Goal: Check status: Check status

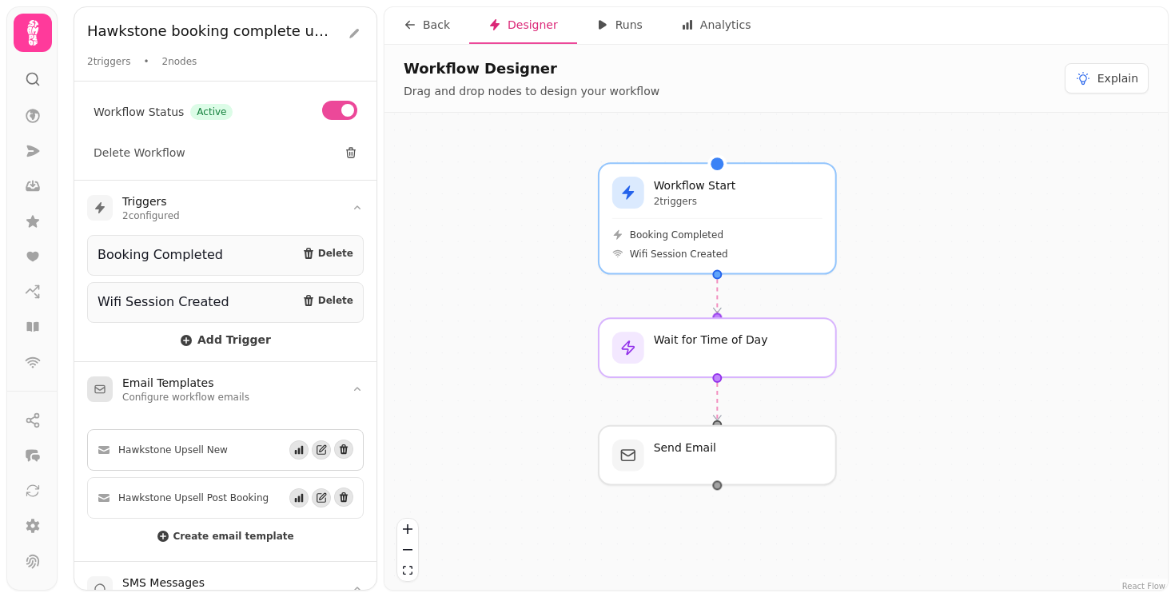
scroll to position [166, 0]
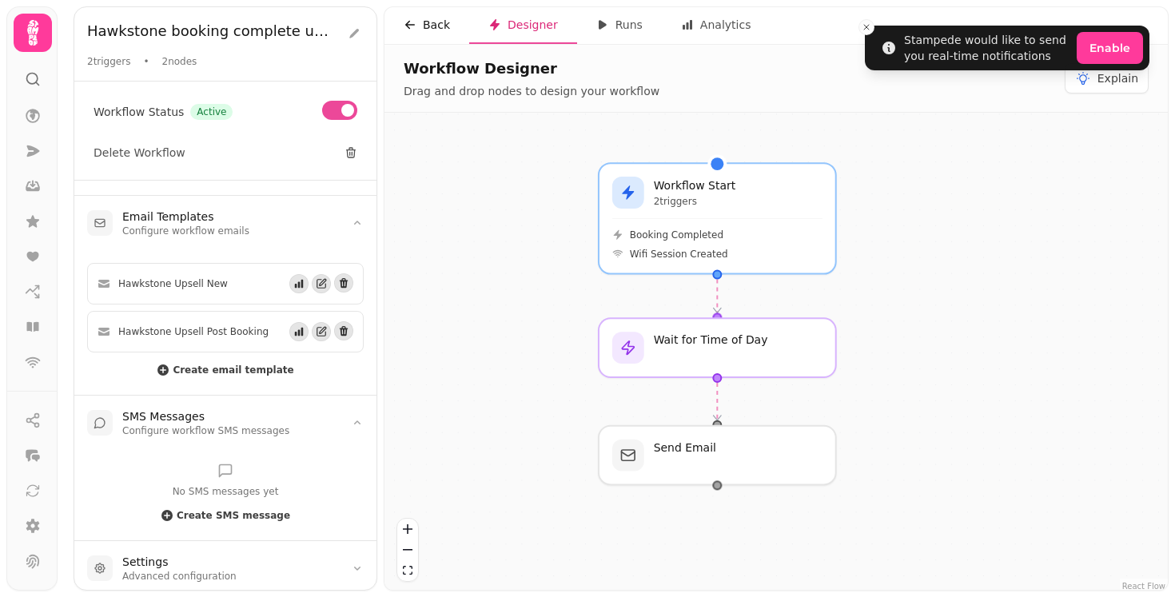
click at [430, 25] on div "Back" at bounding box center [427, 25] width 46 height 16
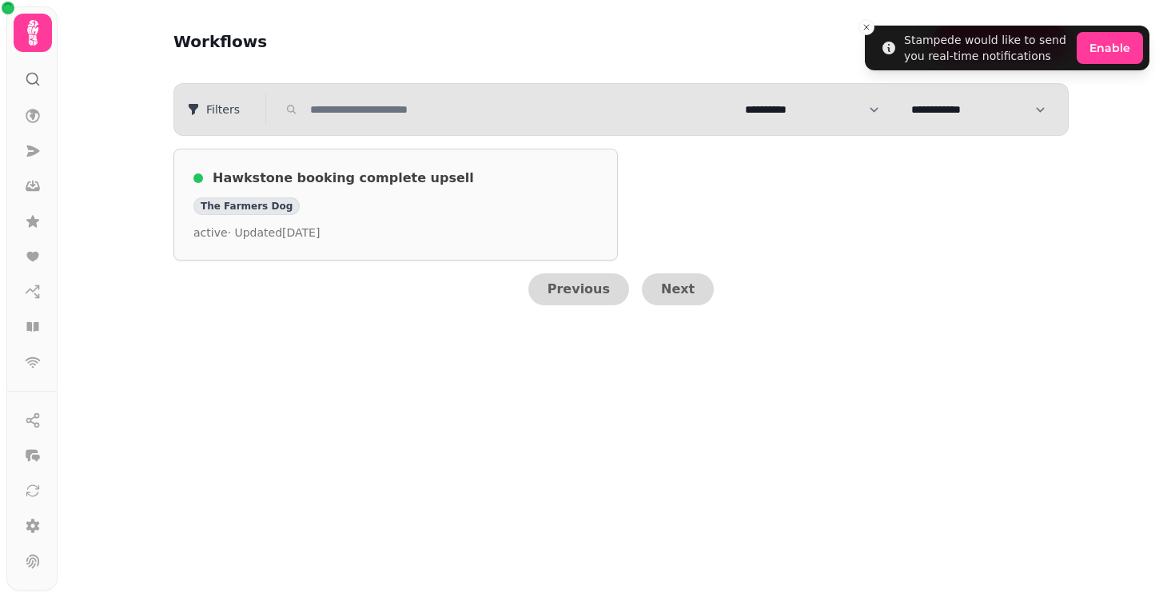
click at [404, 189] on div "Hawkstone booking complete upsell The Farmers Dog active · Updated [DATE]" at bounding box center [395, 205] width 404 height 72
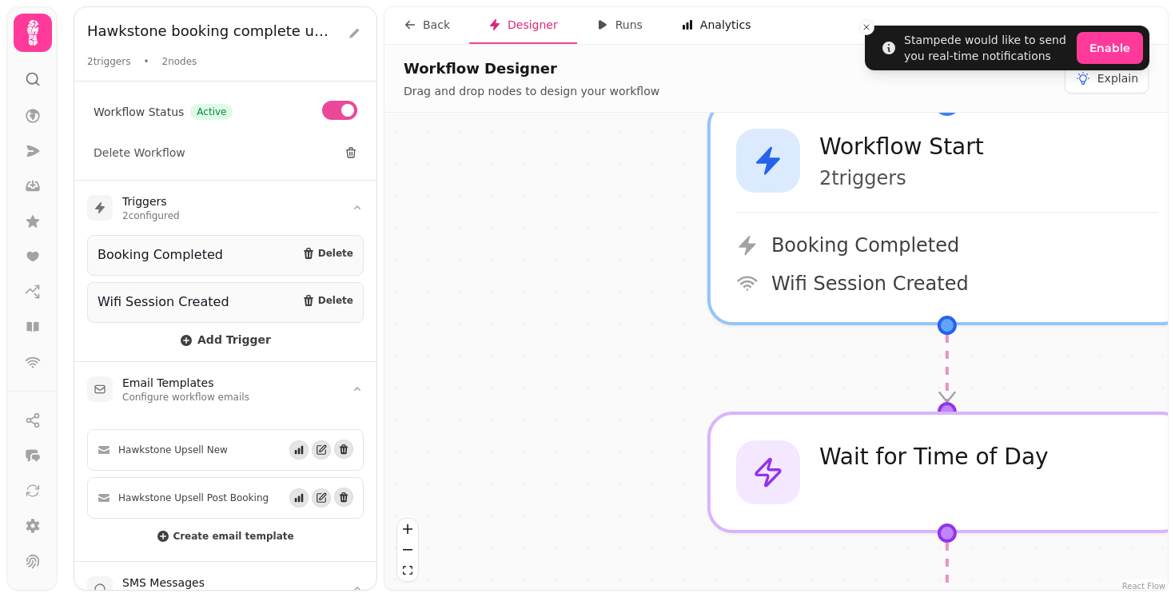
click at [754, 26] on button "Analytics" at bounding box center [716, 25] width 109 height 37
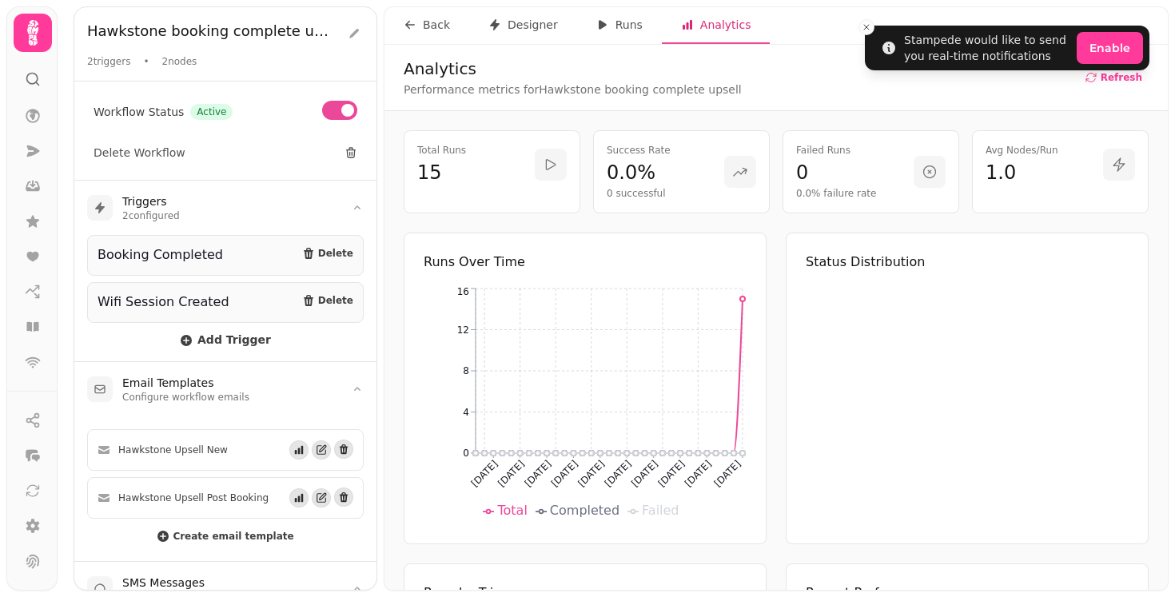
click at [743, 300] on circle at bounding box center [742, 298] width 5 height 5
click at [631, 38] on button "Runs" at bounding box center [619, 25] width 85 height 37
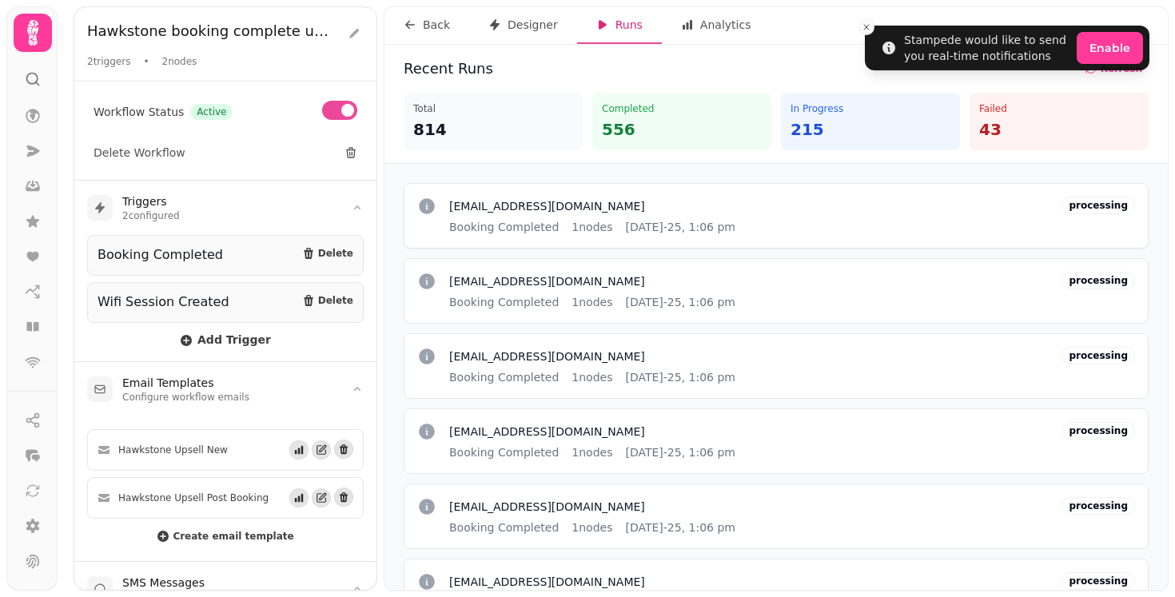
click at [670, 214] on div "[EMAIL_ADDRESS][DOMAIN_NAME] Booking Completed 1 nodes [DATE]-25, 1:06 pm" at bounding box center [592, 216] width 286 height 38
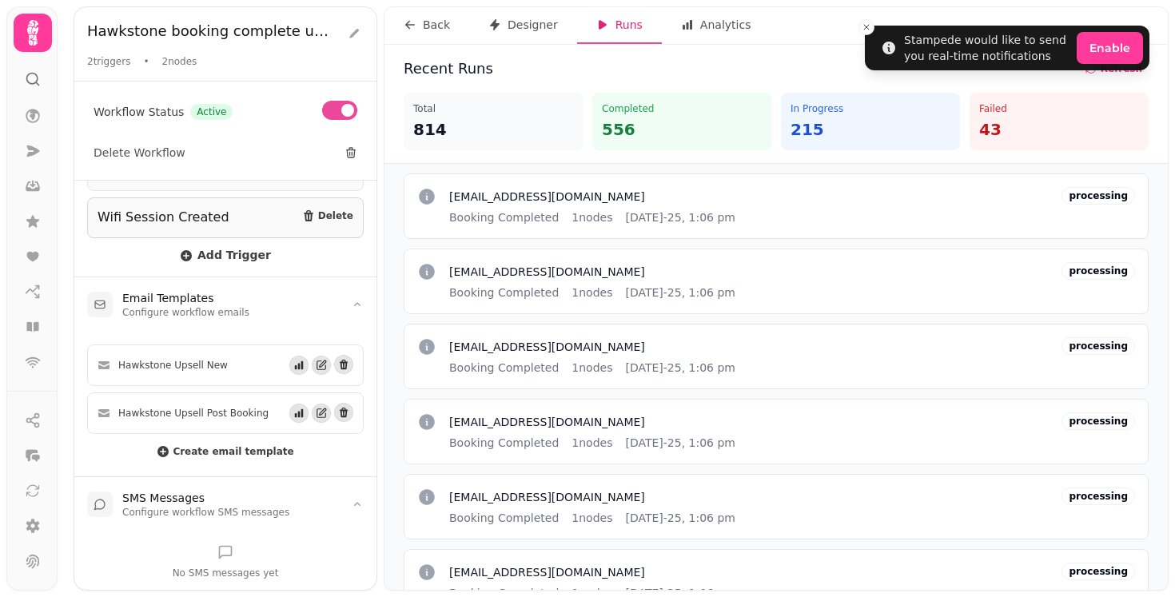
scroll to position [90, 0]
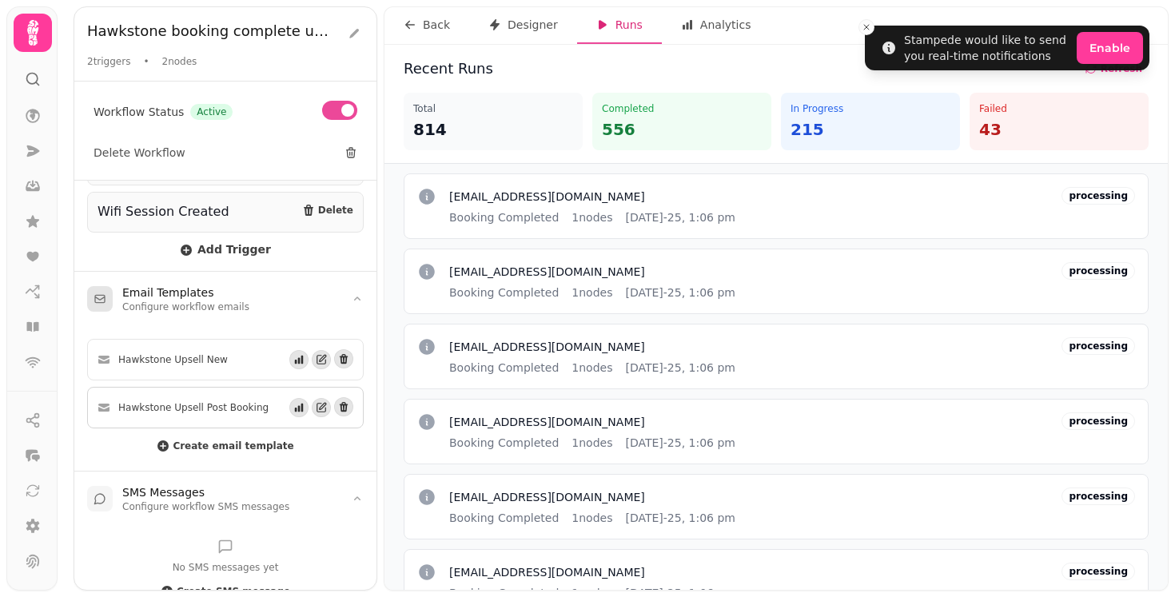
click at [194, 404] on span "Hawkstone Upsell Post Booking" at bounding box center [193, 407] width 150 height 13
click at [674, 29] on button "Analytics" at bounding box center [716, 25] width 109 height 37
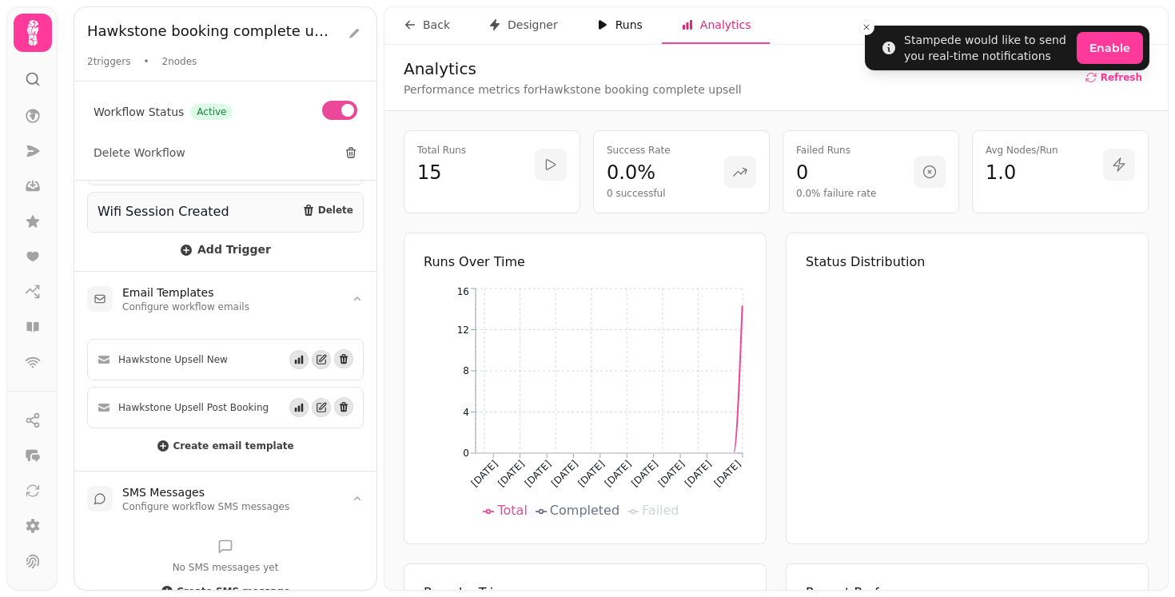
click at [644, 31] on button "Runs" at bounding box center [619, 25] width 85 height 37
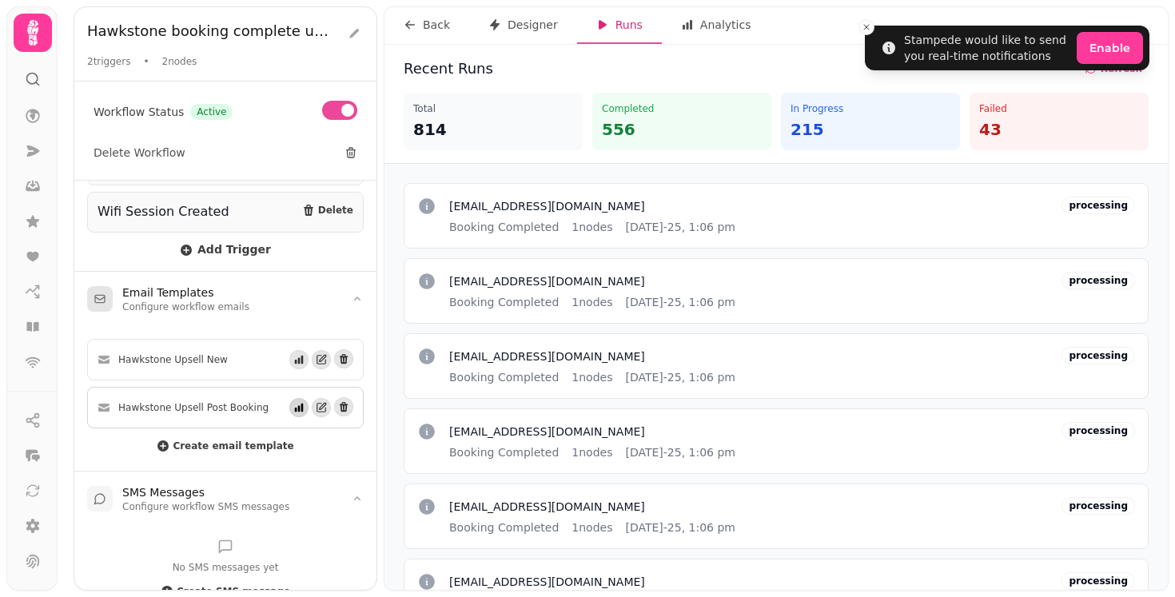
click at [298, 405] on icon "button" at bounding box center [299, 408] width 9 height 9
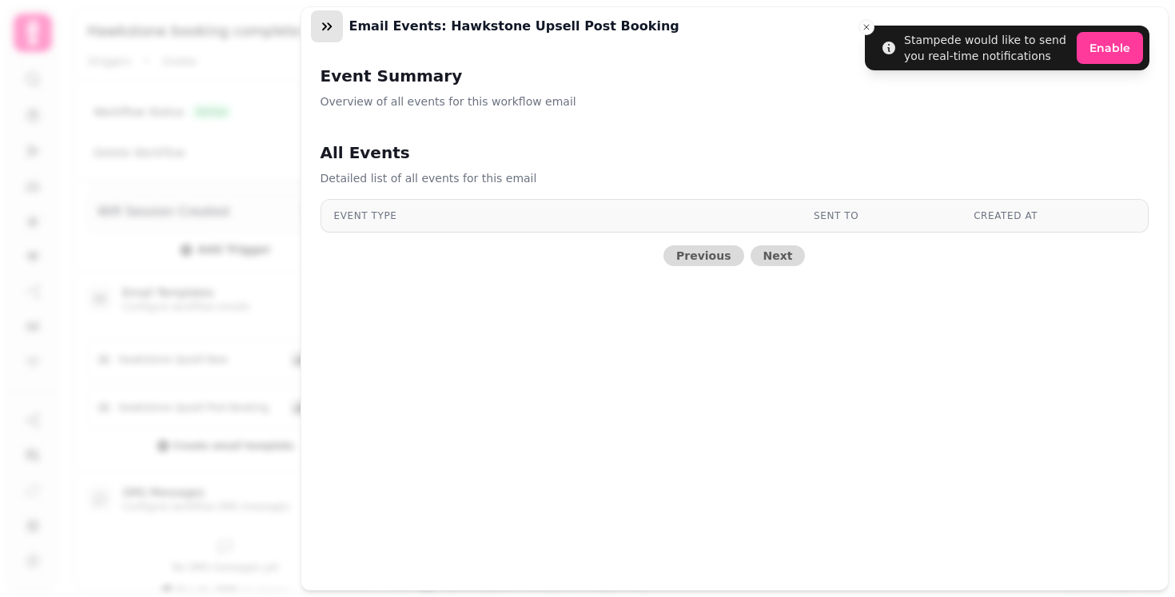
click at [320, 27] on icon "button" at bounding box center [327, 26] width 16 height 16
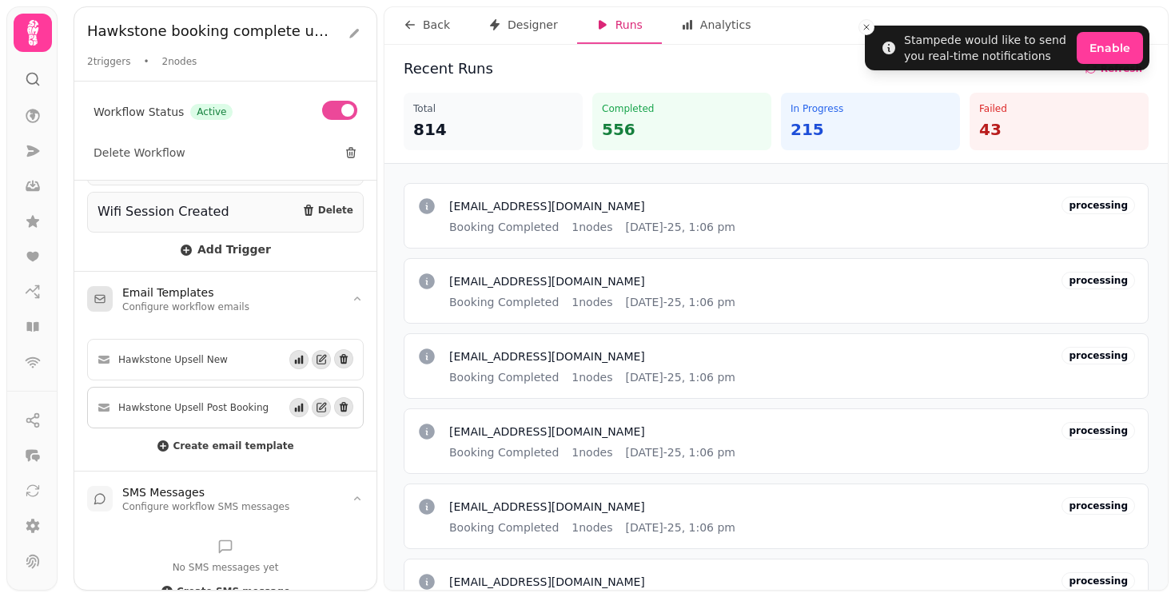
click at [180, 401] on span "Hawkstone Upsell Post Booking" at bounding box center [193, 407] width 150 height 13
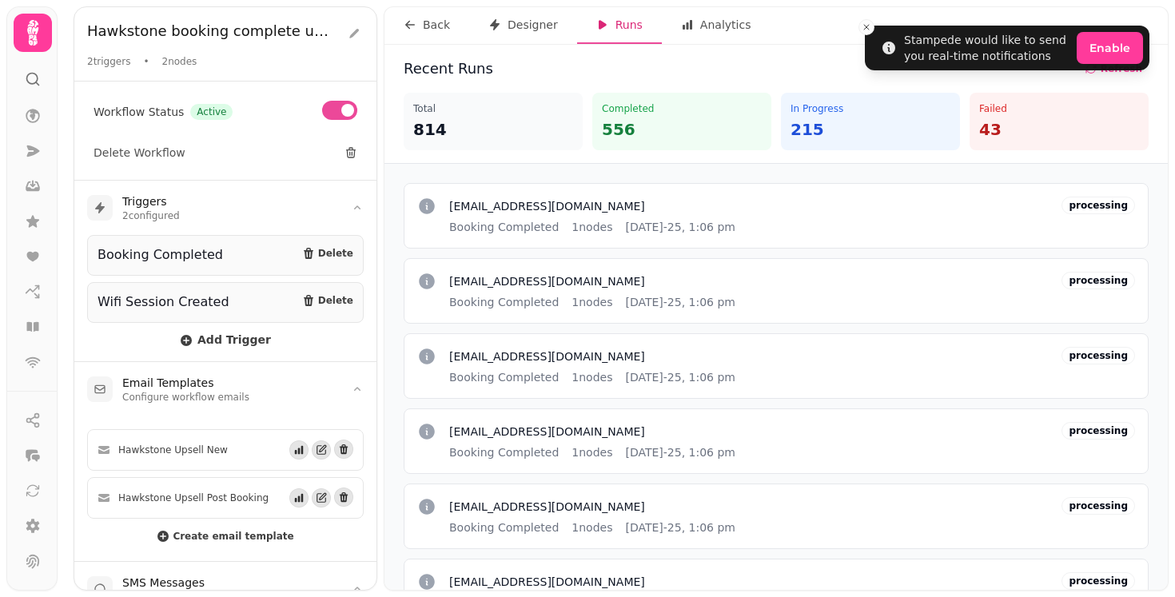
click at [198, 78] on div "Hawkstone booking complete upsell 2 triggers • 2 nodes" at bounding box center [225, 44] width 302 height 74
click at [196, 55] on span "2 nodes" at bounding box center [179, 61] width 35 height 13
click at [407, 21] on icon "button" at bounding box center [410, 24] width 13 height 13
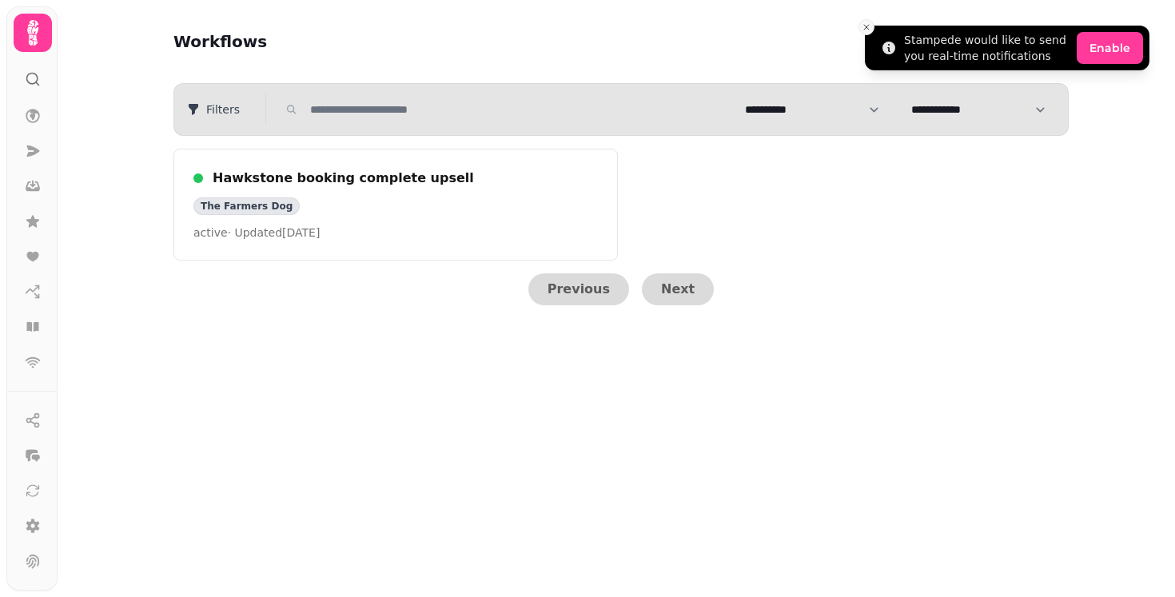
click at [861, 25] on icon "Close toast" at bounding box center [866, 27] width 10 height 10
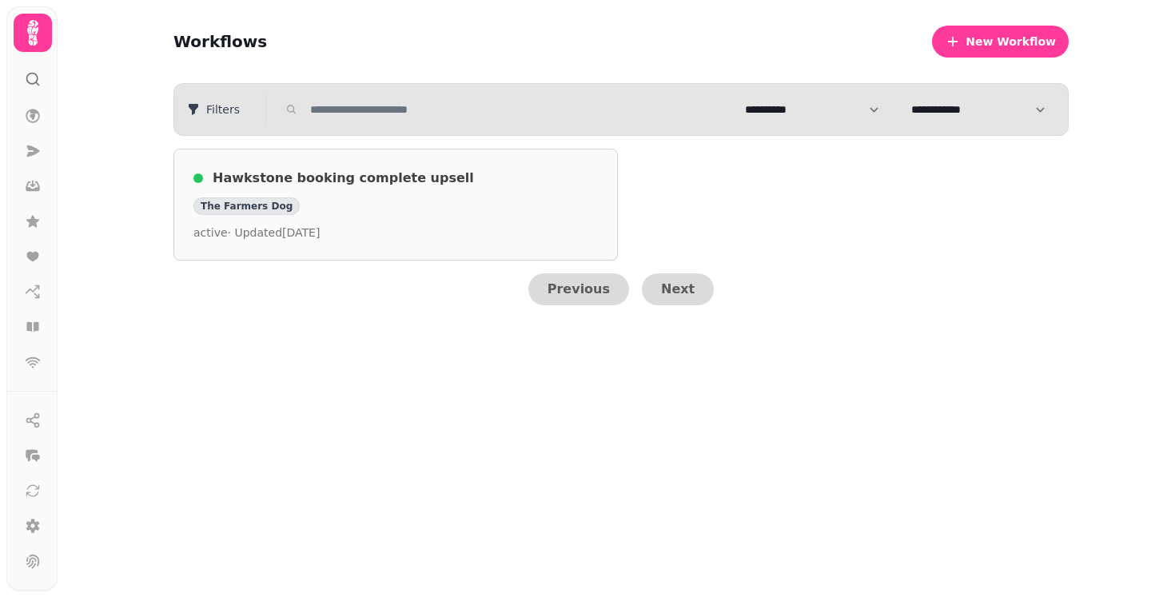
click at [388, 188] on div "Hawkstone booking complete upsell The Farmers Dog active · Updated [DATE]" at bounding box center [395, 205] width 404 height 72
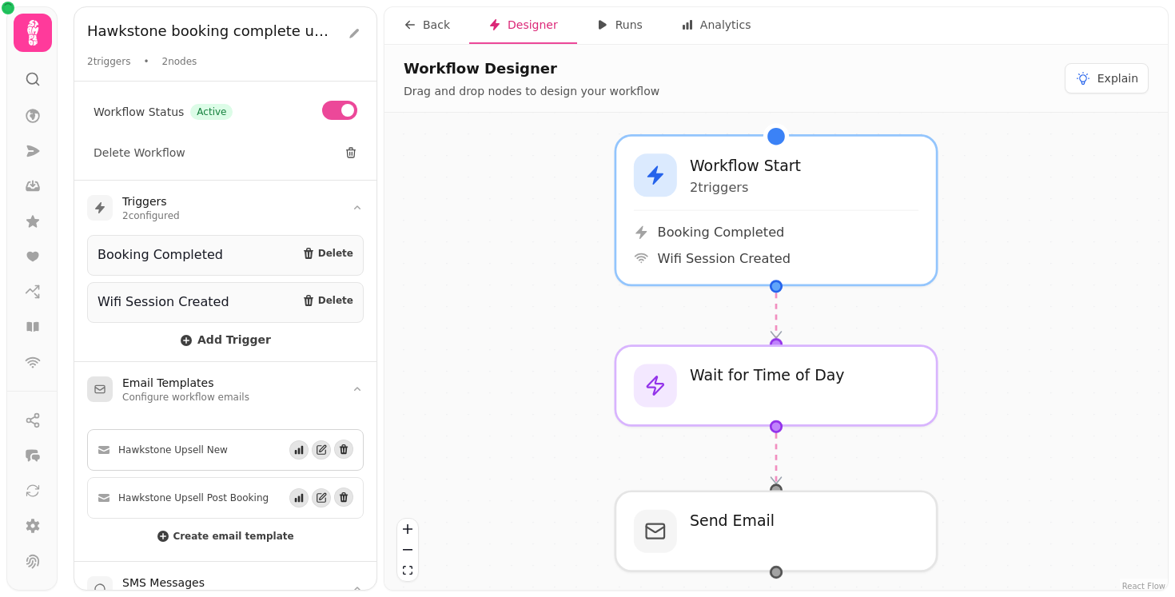
click at [168, 447] on span "Hawkstone Upsell New" at bounding box center [172, 449] width 109 height 13
drag, startPoint x: 321, startPoint y: 448, endPoint x: 330, endPoint y: 370, distance: 78.8
click at [330, 370] on details "Email Templates Configure workflow emails Hawkstone Upsell New Hawkstone Upsell…" at bounding box center [225, 461] width 302 height 200
click at [320, 494] on icon "button" at bounding box center [321, 497] width 11 height 11
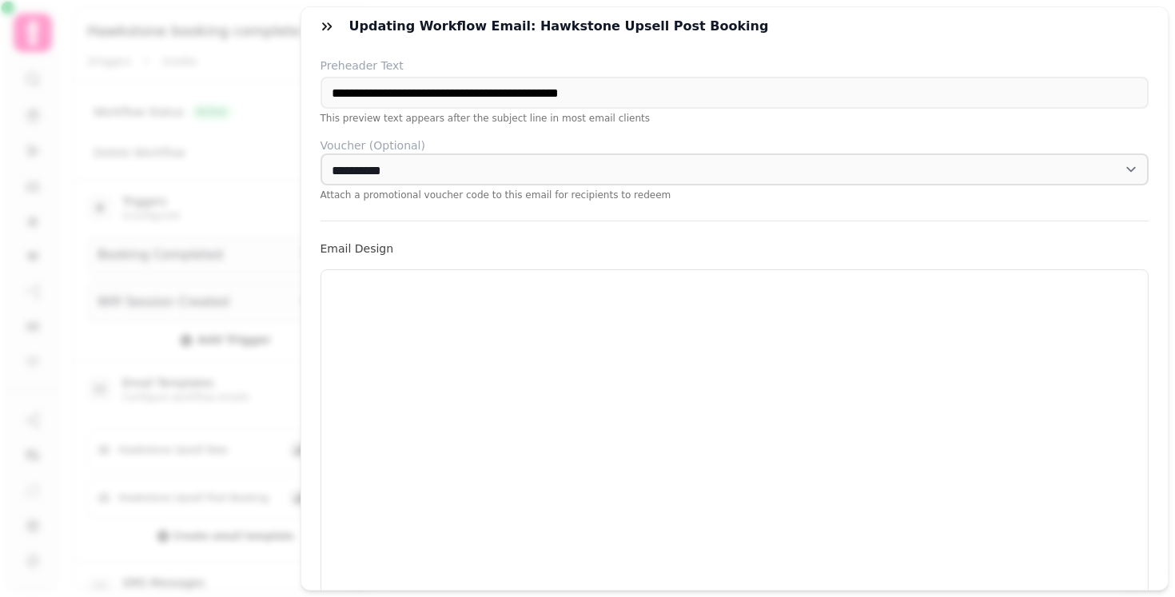
scroll to position [227, 0]
click at [331, 27] on icon "button" at bounding box center [327, 26] width 16 height 16
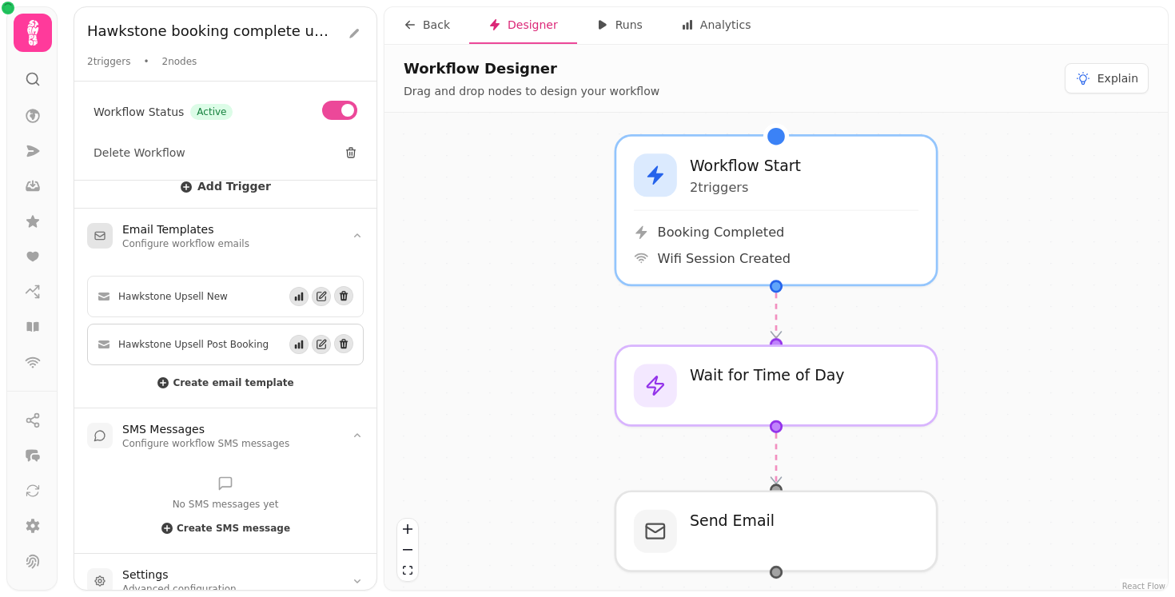
scroll to position [166, 0]
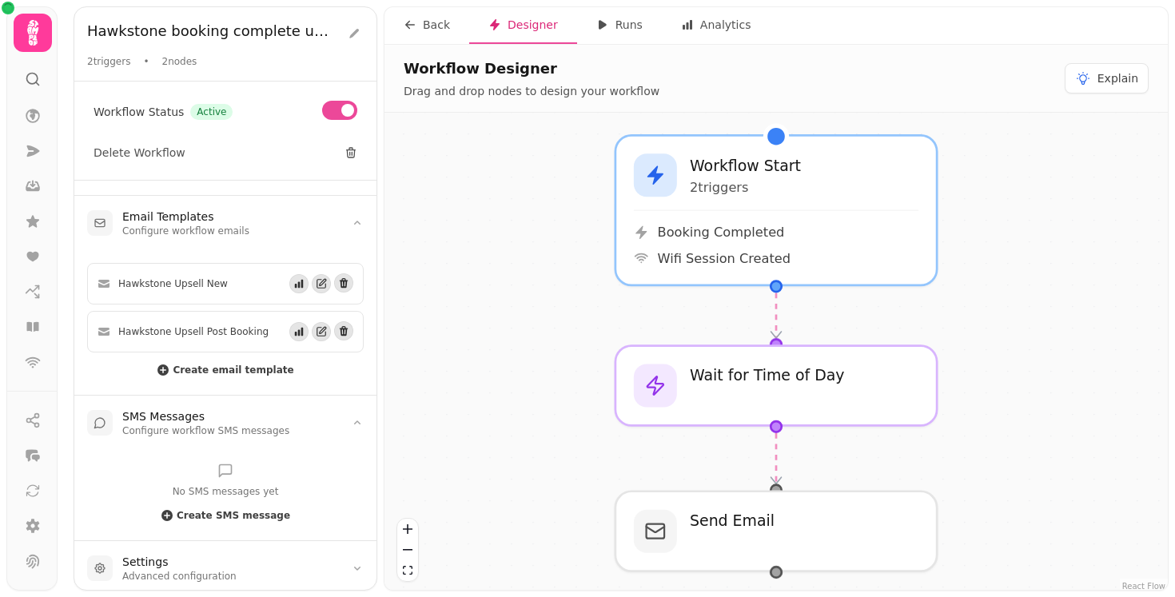
click at [506, 479] on div "Workflow Start 2 trigger s Booking Completed Wifi Session Created Send Email Wa…" at bounding box center [775, 353] width 783 height 481
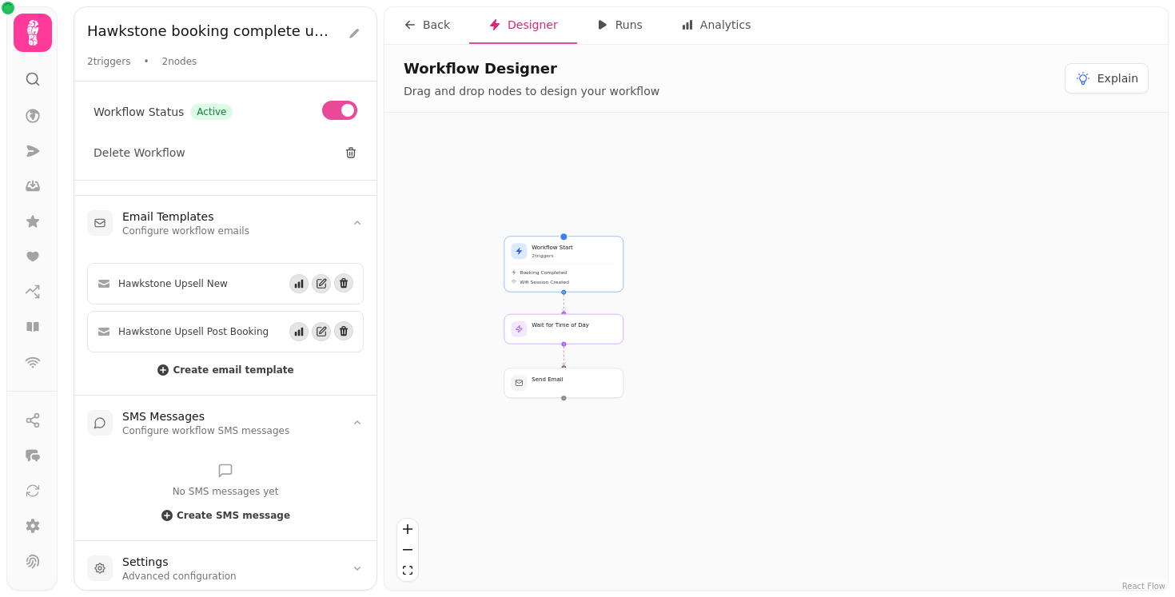
click at [33, 72] on icon at bounding box center [33, 79] width 16 height 16
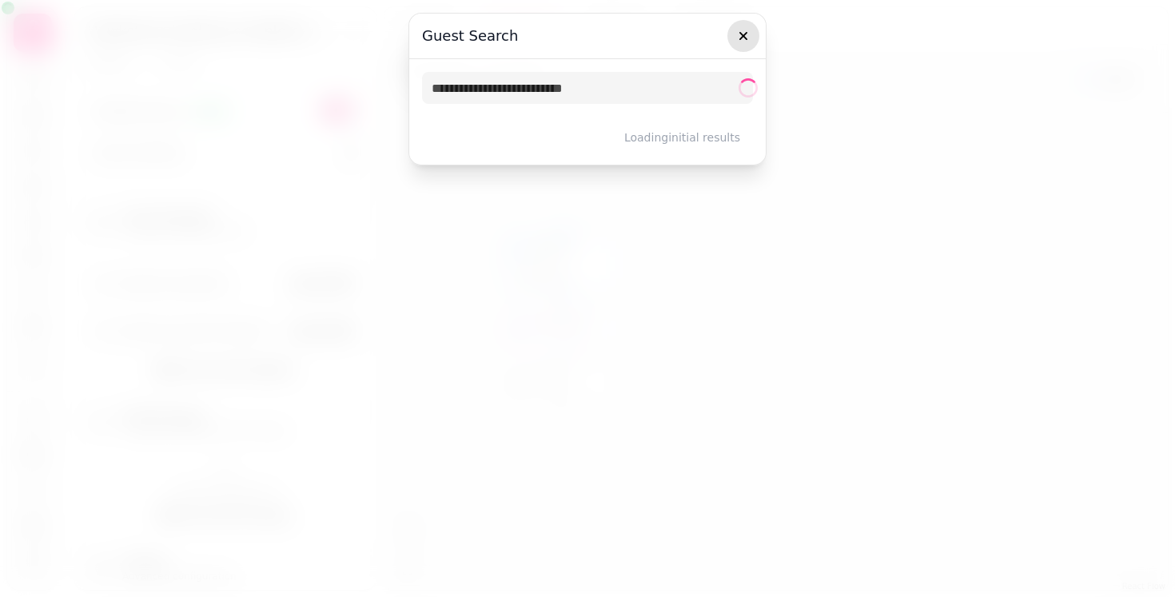
click at [742, 42] on icon "button" at bounding box center [743, 36] width 16 height 16
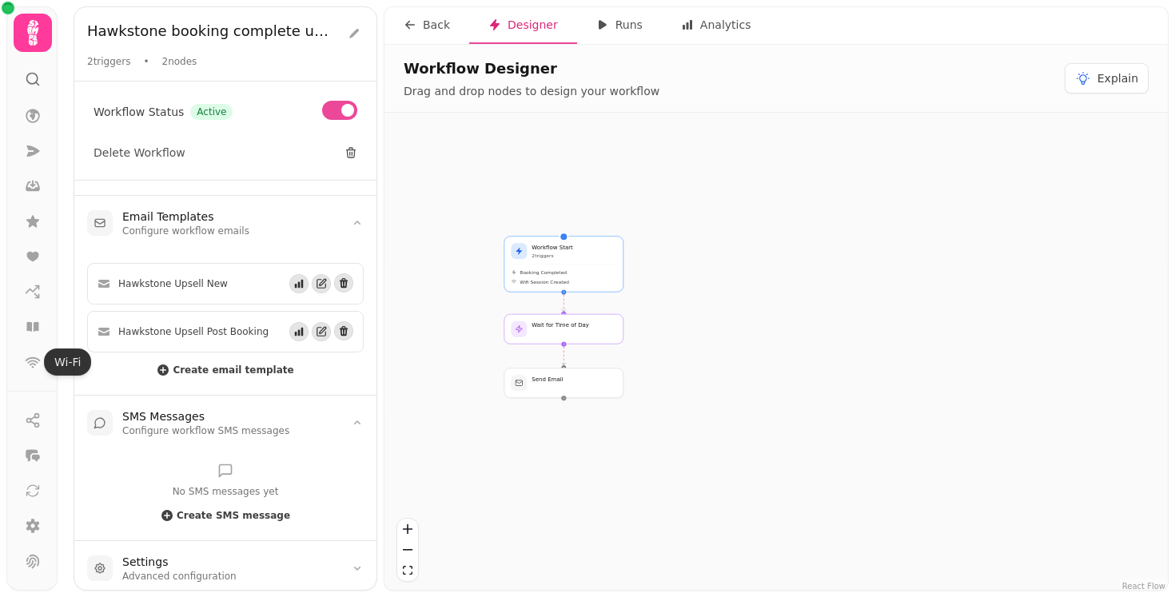
click at [14, 376] on nav at bounding box center [33, 239] width 42 height 278
click at [30, 356] on icon at bounding box center [33, 362] width 16 height 16
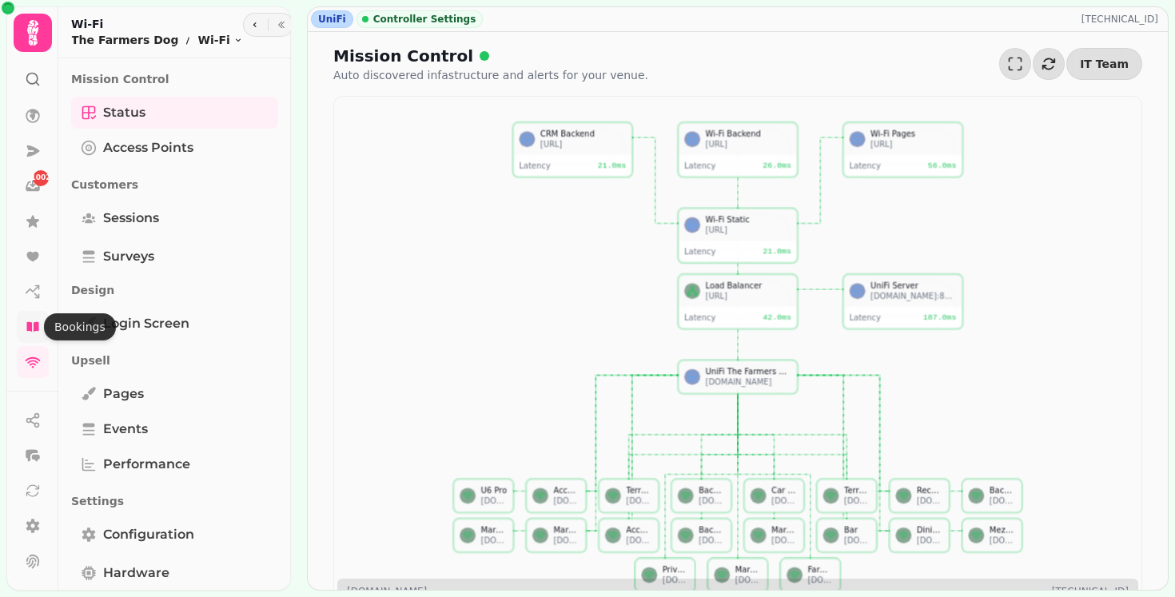
click at [28, 325] on icon at bounding box center [32, 327] width 12 height 10
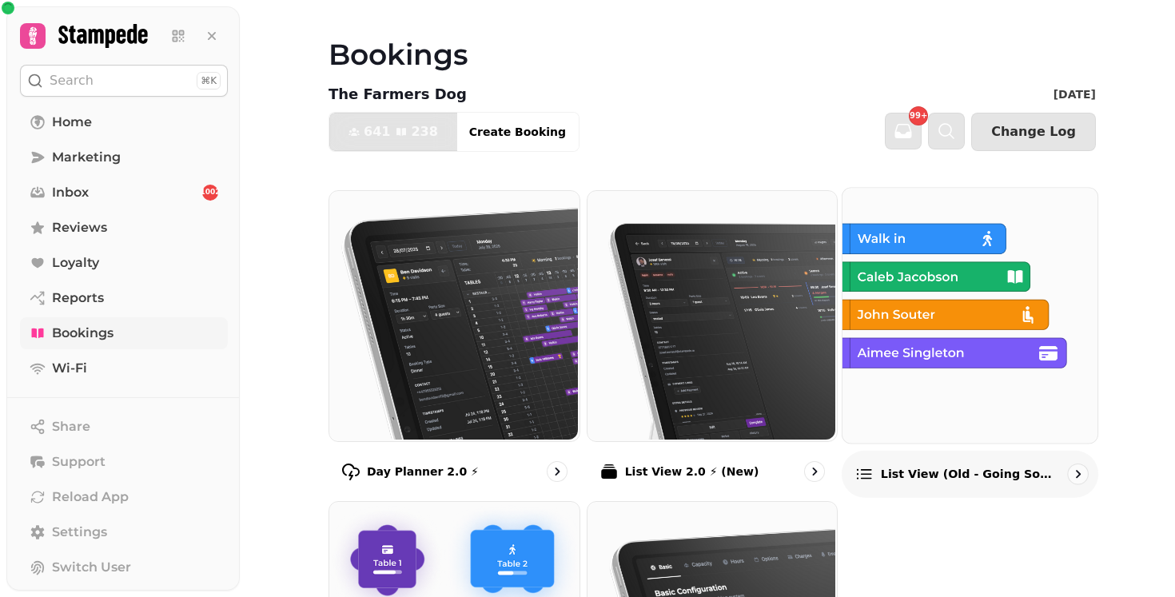
scroll to position [259, 0]
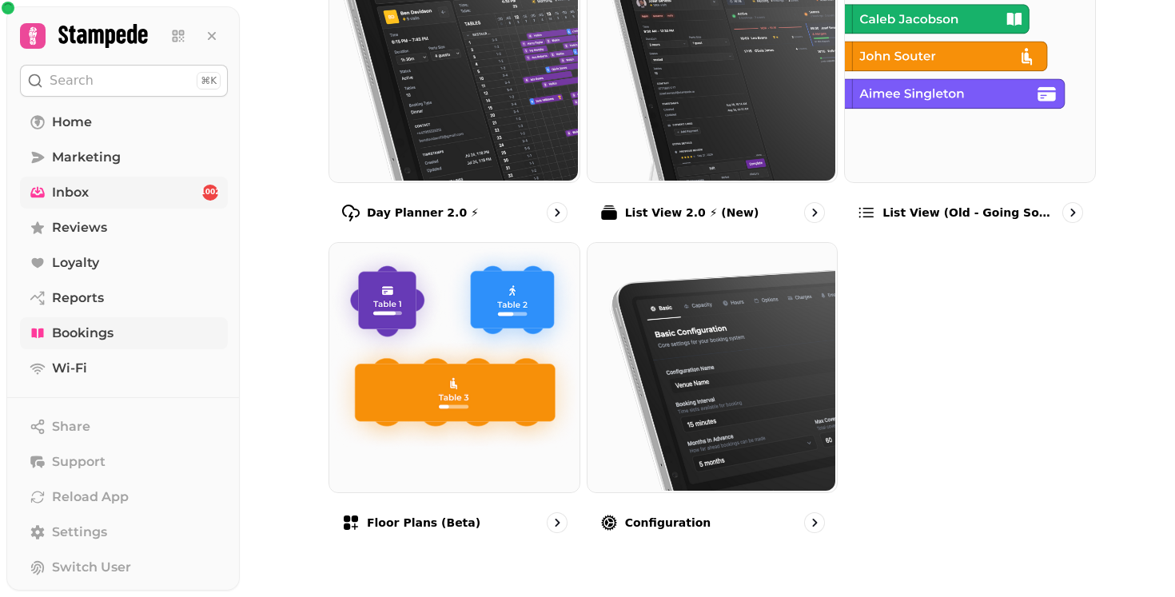
click at [127, 185] on link "Inbox 1002" at bounding box center [124, 193] width 208 height 32
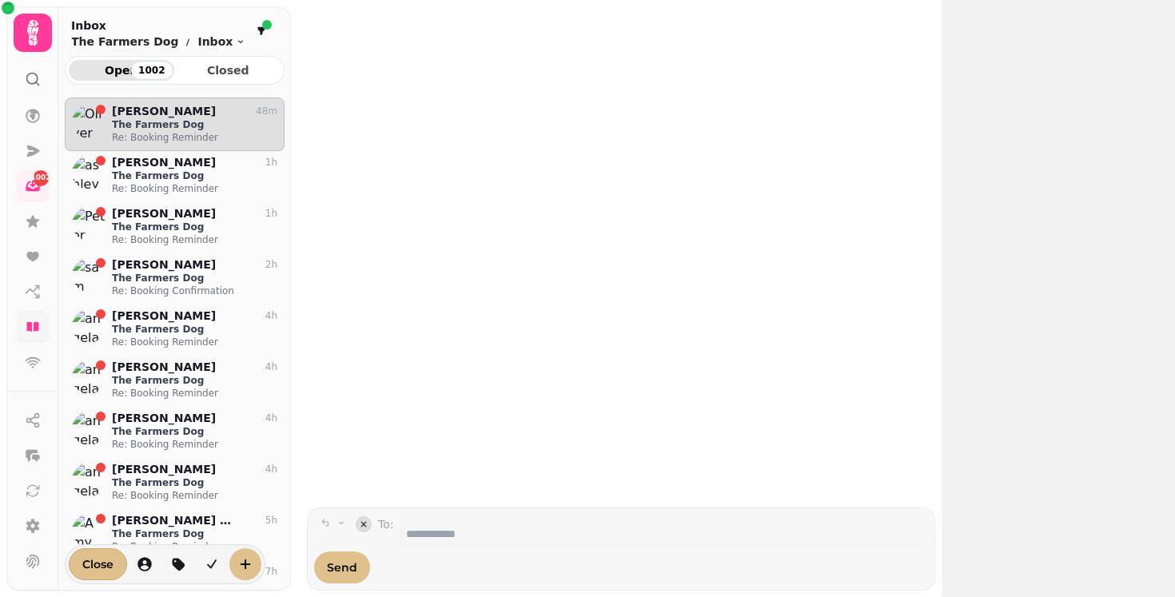
scroll to position [486, 220]
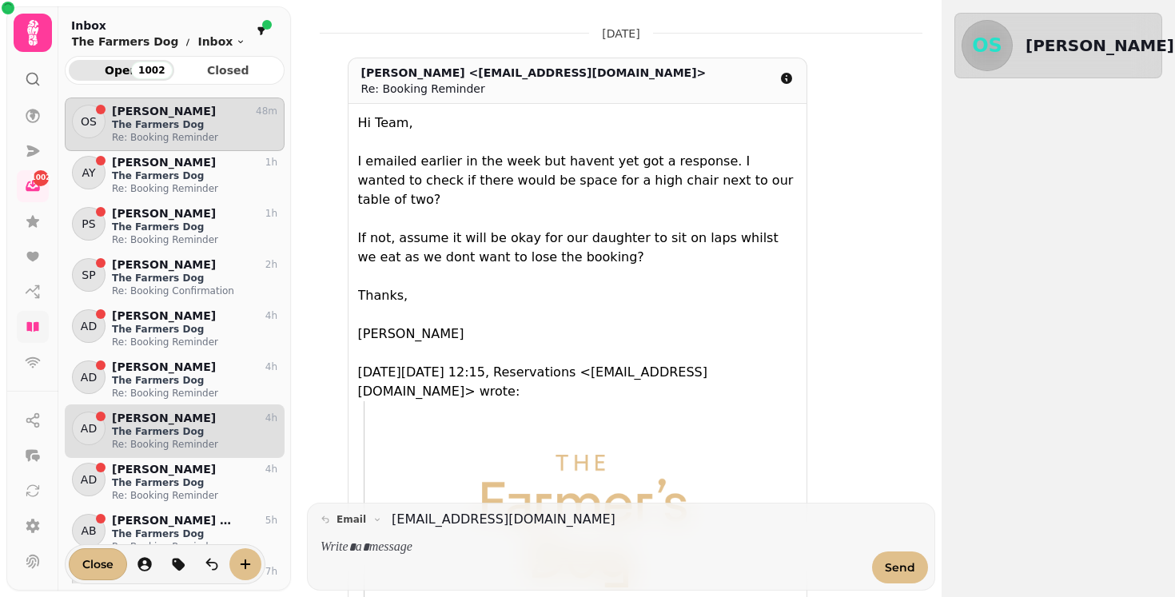
click at [138, 447] on p "Re: Booking Reminder" at bounding box center [194, 444] width 165 height 13
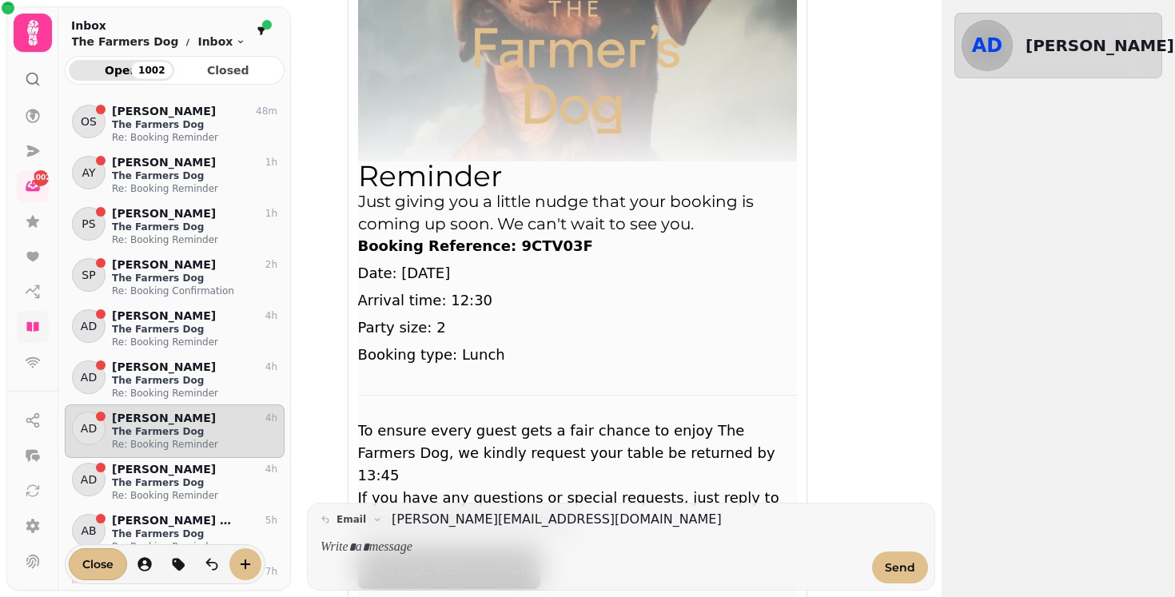
scroll to position [634, 0]
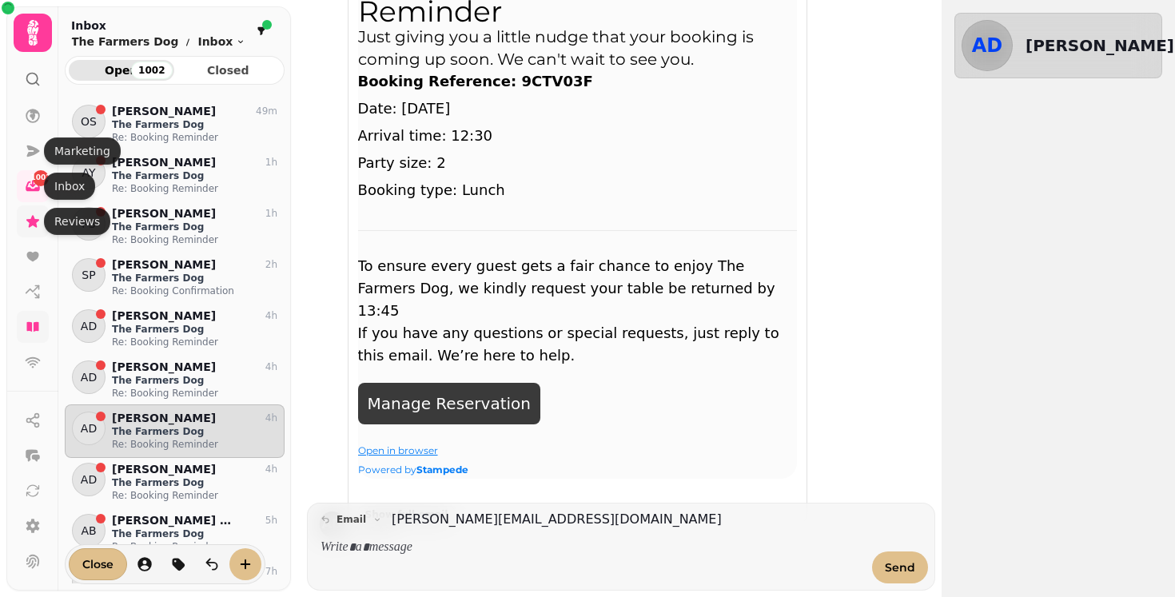
click at [27, 226] on icon at bounding box center [33, 221] width 16 height 16
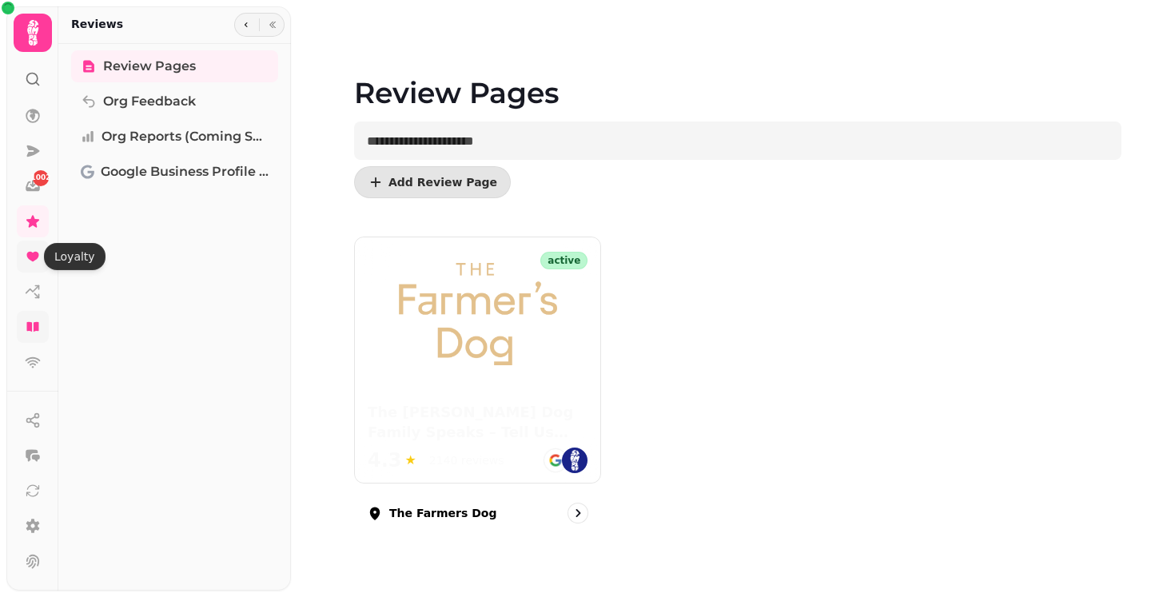
click at [34, 254] on icon at bounding box center [32, 257] width 12 height 10
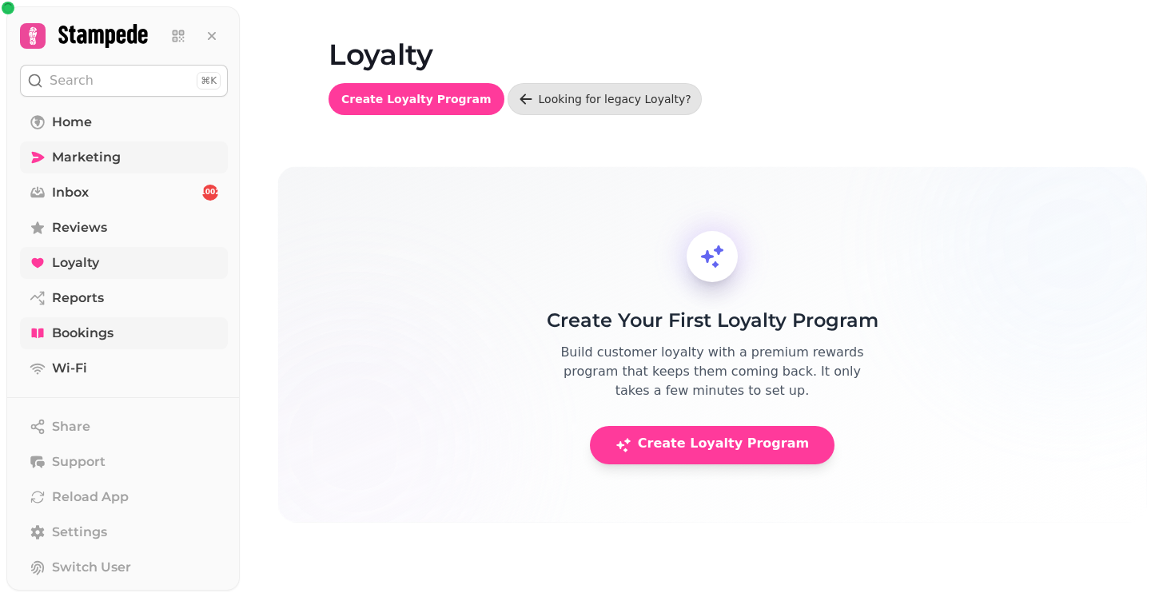
click at [58, 153] on span "Marketing" at bounding box center [86, 157] width 69 height 19
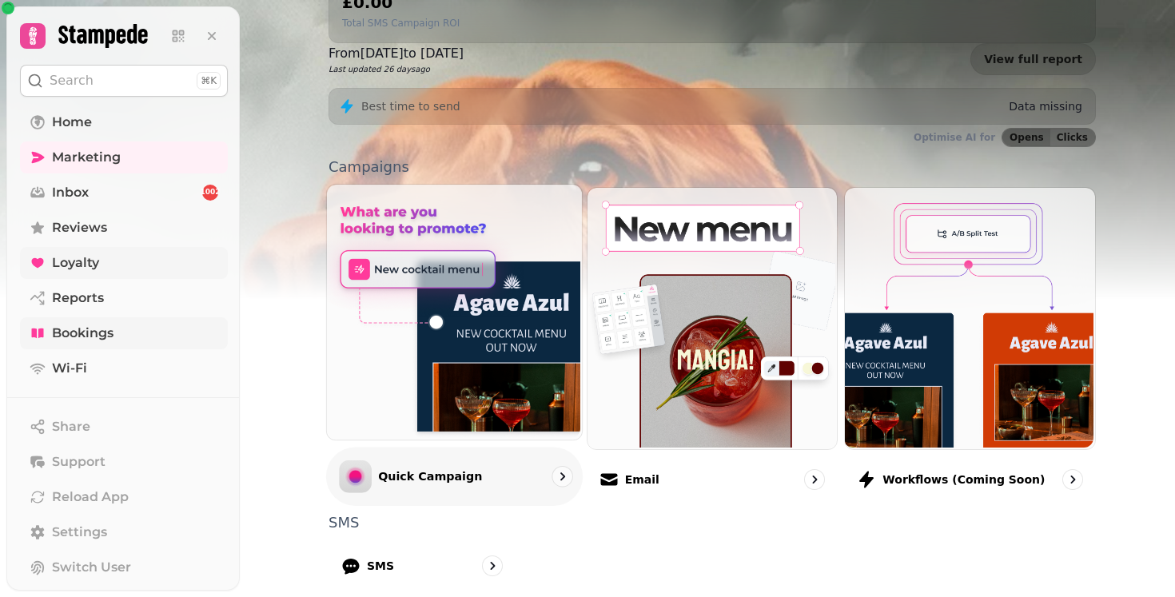
scroll to position [400, 0]
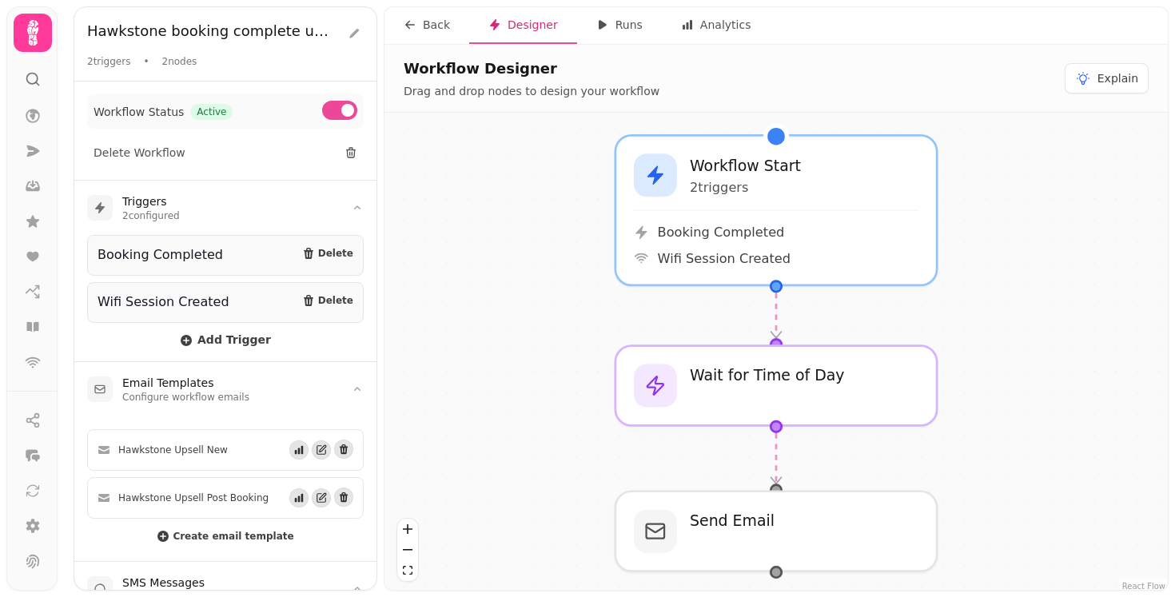
click at [151, 111] on span "Workflow Status" at bounding box center [138, 112] width 90 height 16
click at [611, 23] on div "Runs" at bounding box center [619, 25] width 46 height 16
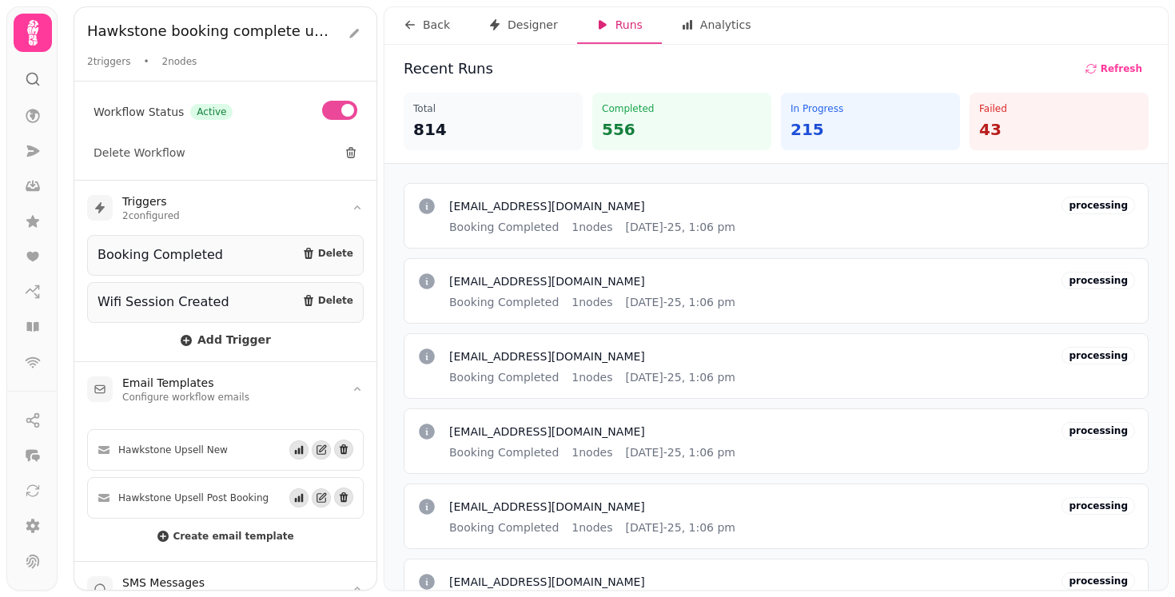
click at [633, 129] on p "556" at bounding box center [682, 129] width 160 height 22
click at [656, 130] on p "556" at bounding box center [682, 129] width 160 height 22
click at [485, 128] on p "814" at bounding box center [493, 129] width 160 height 22
